Goal: Task Accomplishment & Management: Use online tool/utility

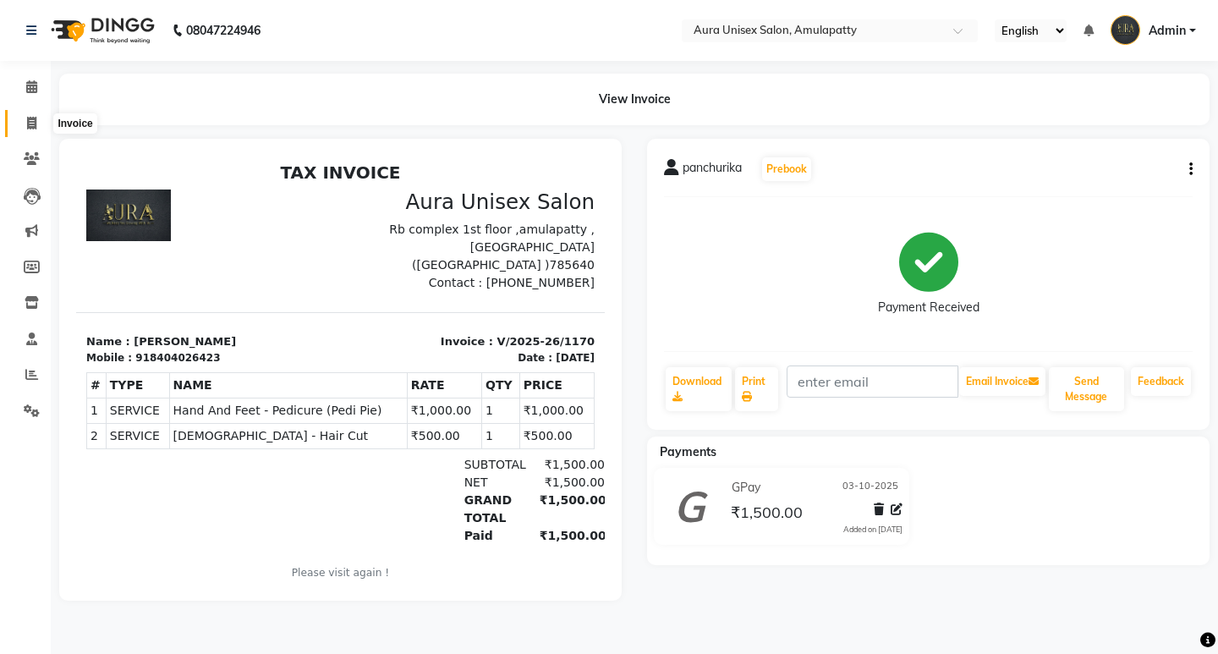
click at [23, 118] on span at bounding box center [32, 123] width 30 height 19
select select "service"
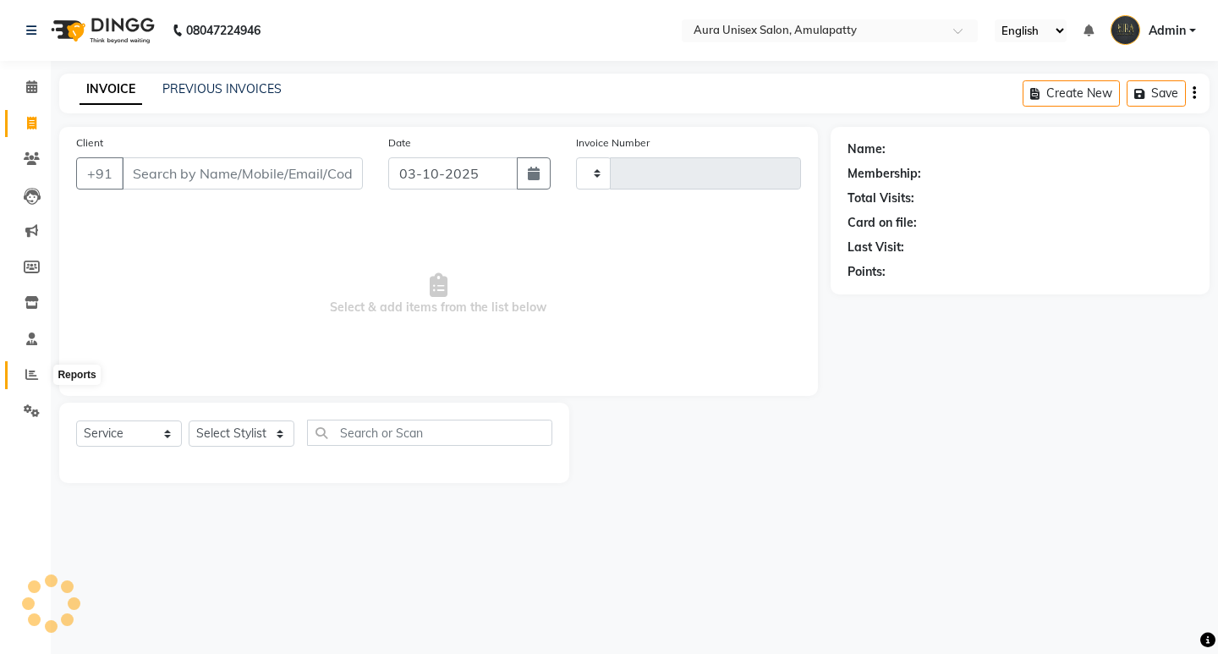
type input "1171"
select select "837"
click at [22, 101] on link "Calendar" at bounding box center [25, 88] width 41 height 28
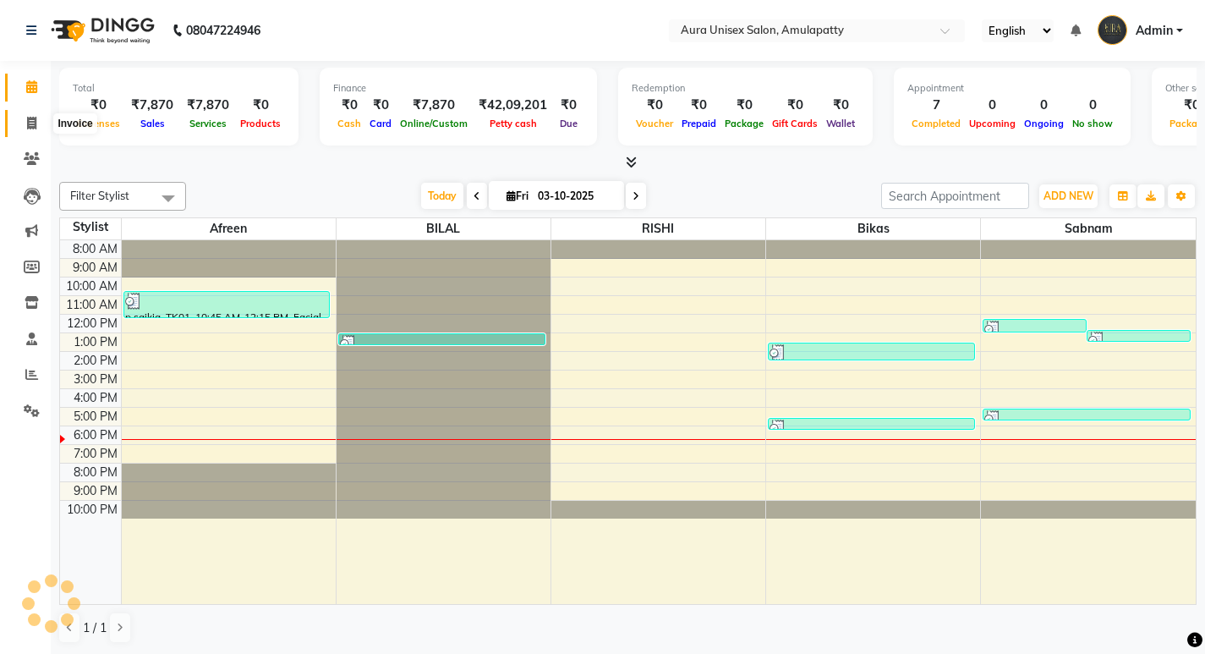
click at [36, 121] on icon at bounding box center [31, 123] width 9 height 13
select select "service"
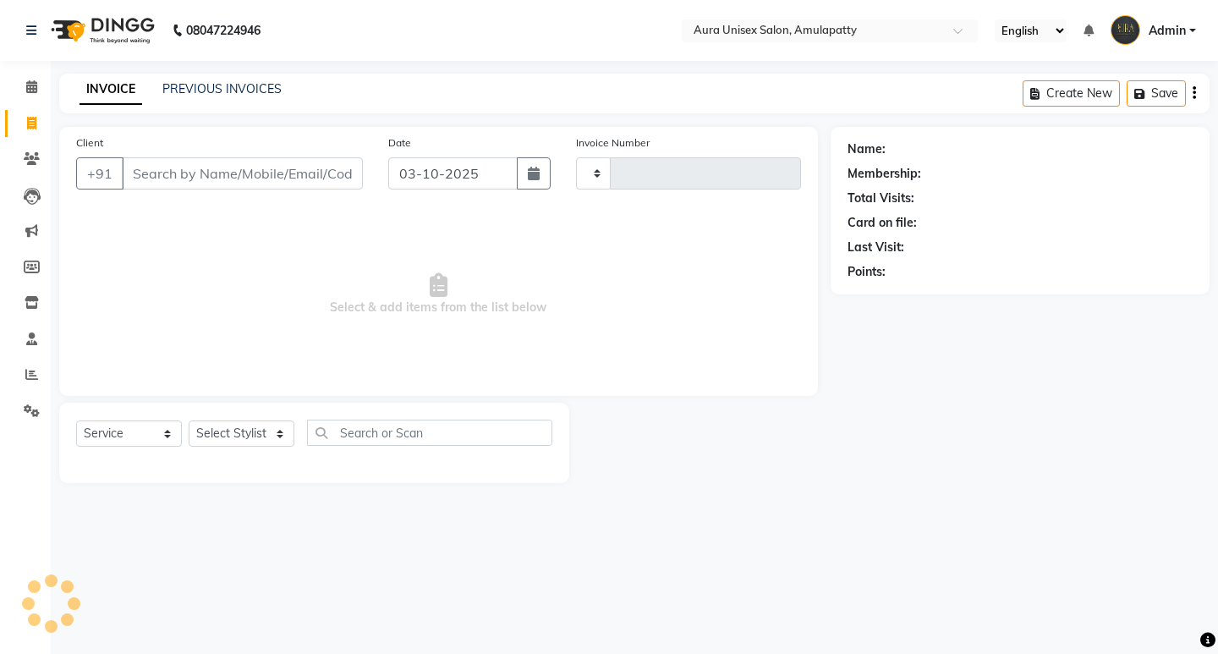
type input "1171"
select select "837"
click at [179, 89] on link "PREVIOUS INVOICES" at bounding box center [221, 88] width 119 height 15
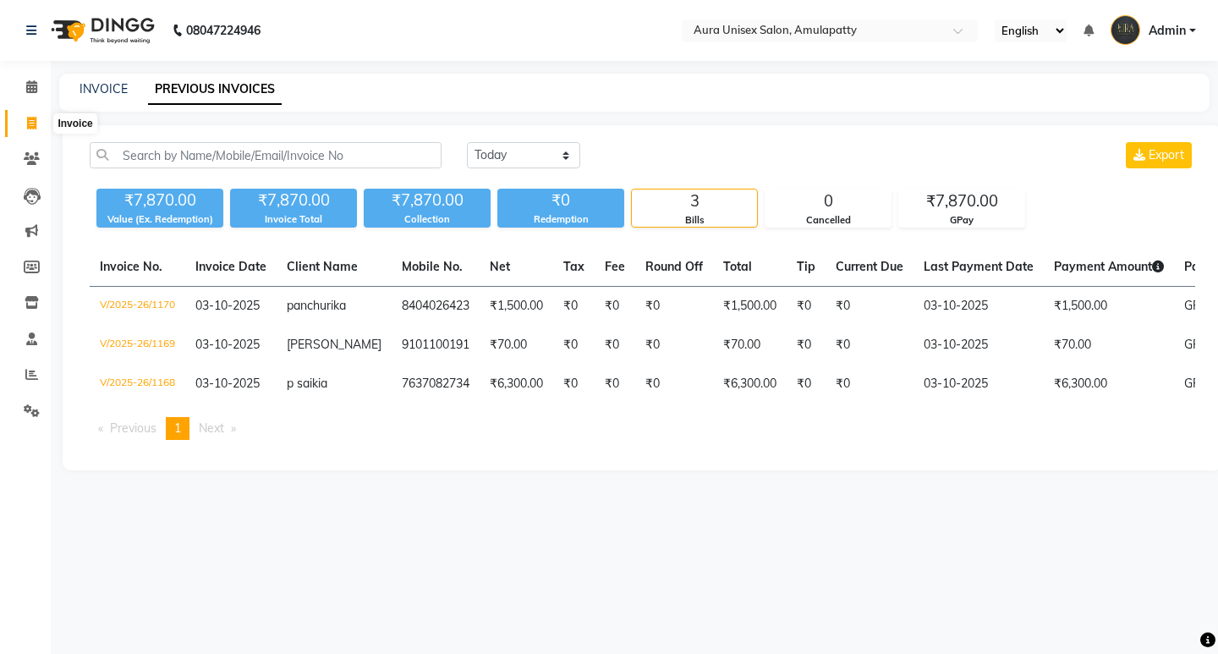
click at [35, 124] on icon at bounding box center [31, 123] width 9 height 13
select select "service"
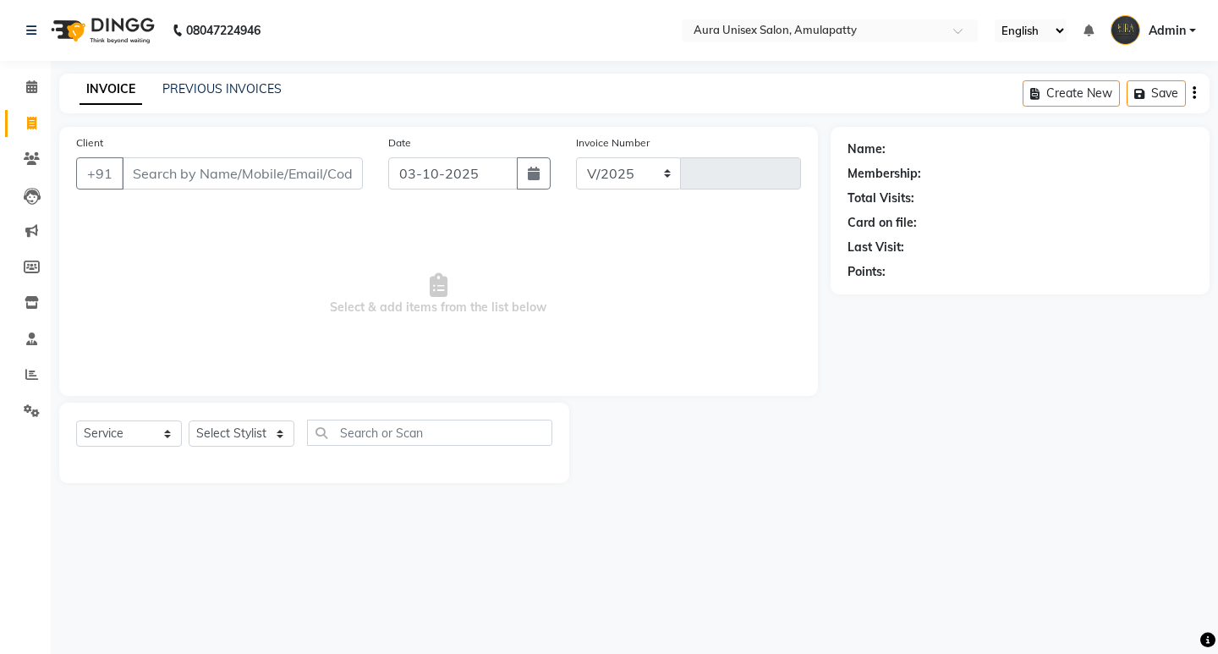
select select "837"
type input "1171"
